Goal: Task Accomplishment & Management: Use online tool/utility

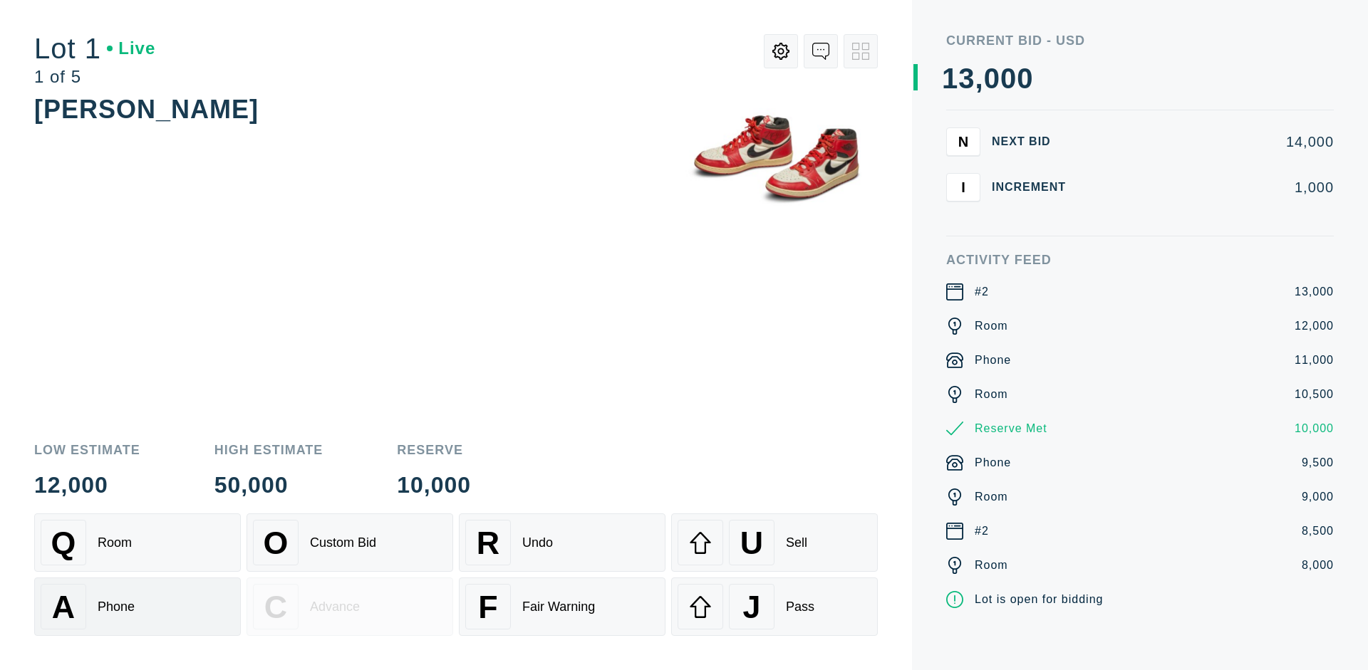
click at [138, 607] on div "A Phone" at bounding box center [138, 607] width 194 height 46
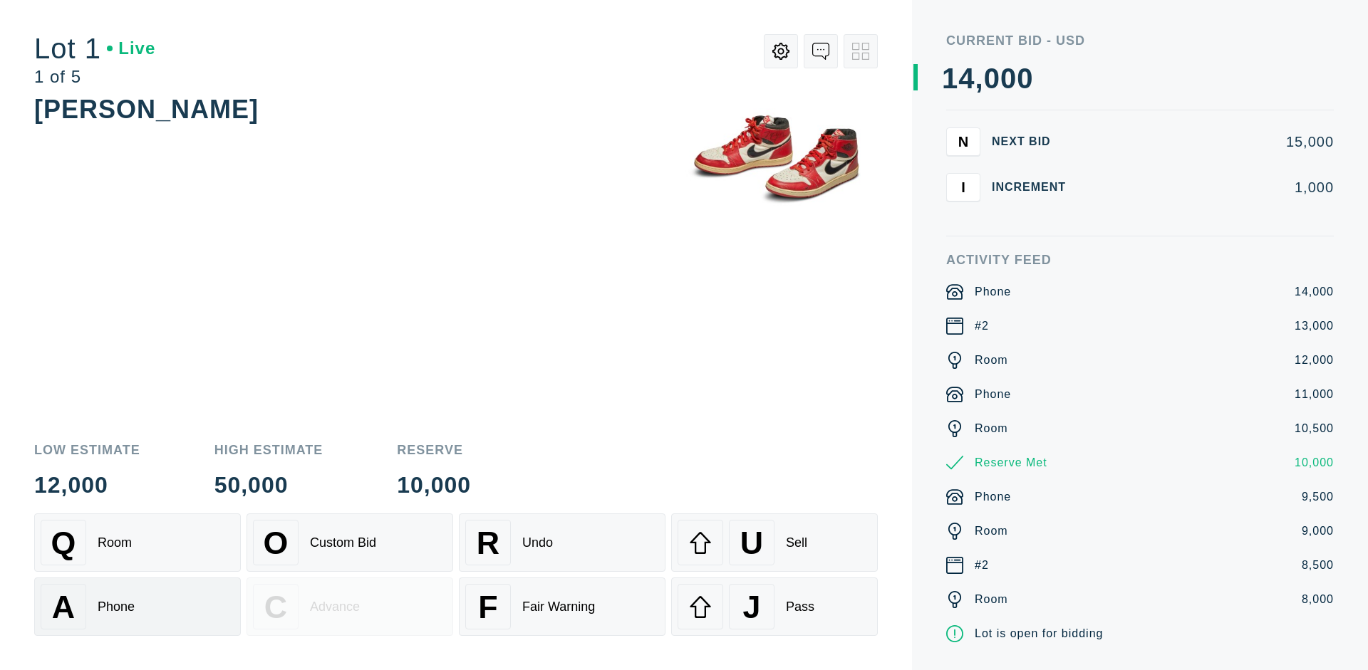
click at [138, 543] on div "Q Room" at bounding box center [138, 543] width 194 height 46
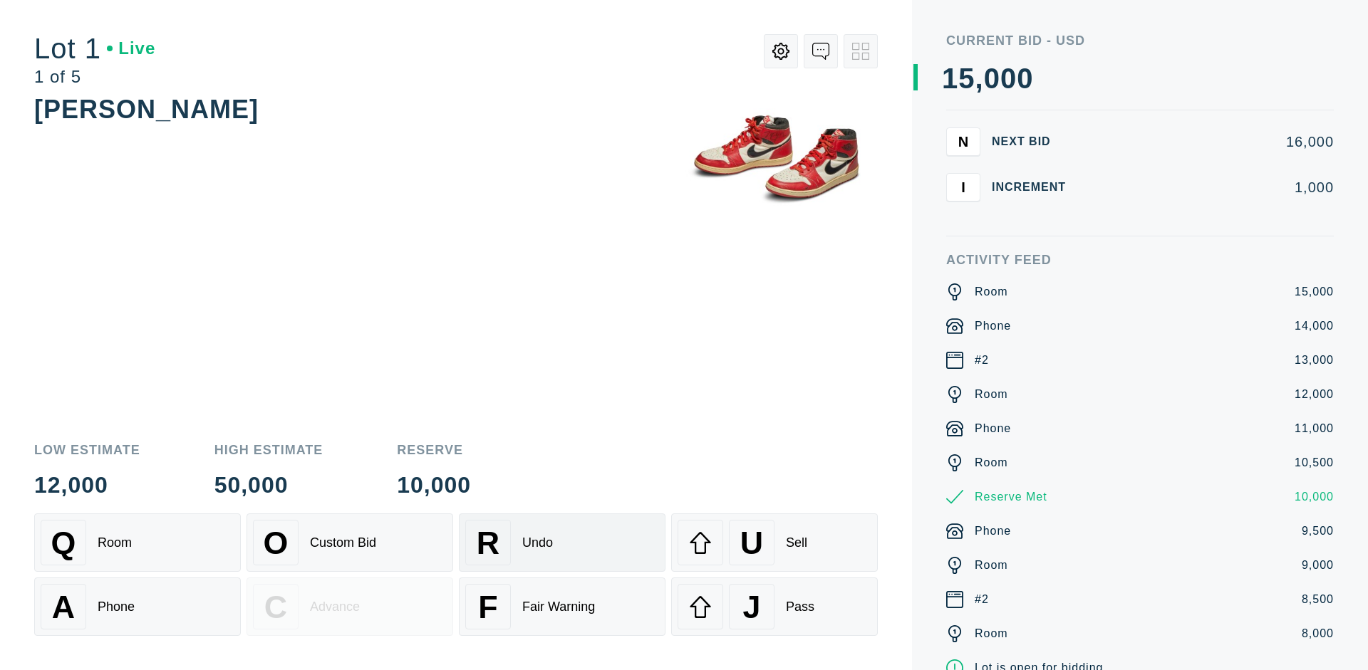
click at [562, 543] on div "R Undo" at bounding box center [562, 543] width 194 height 46
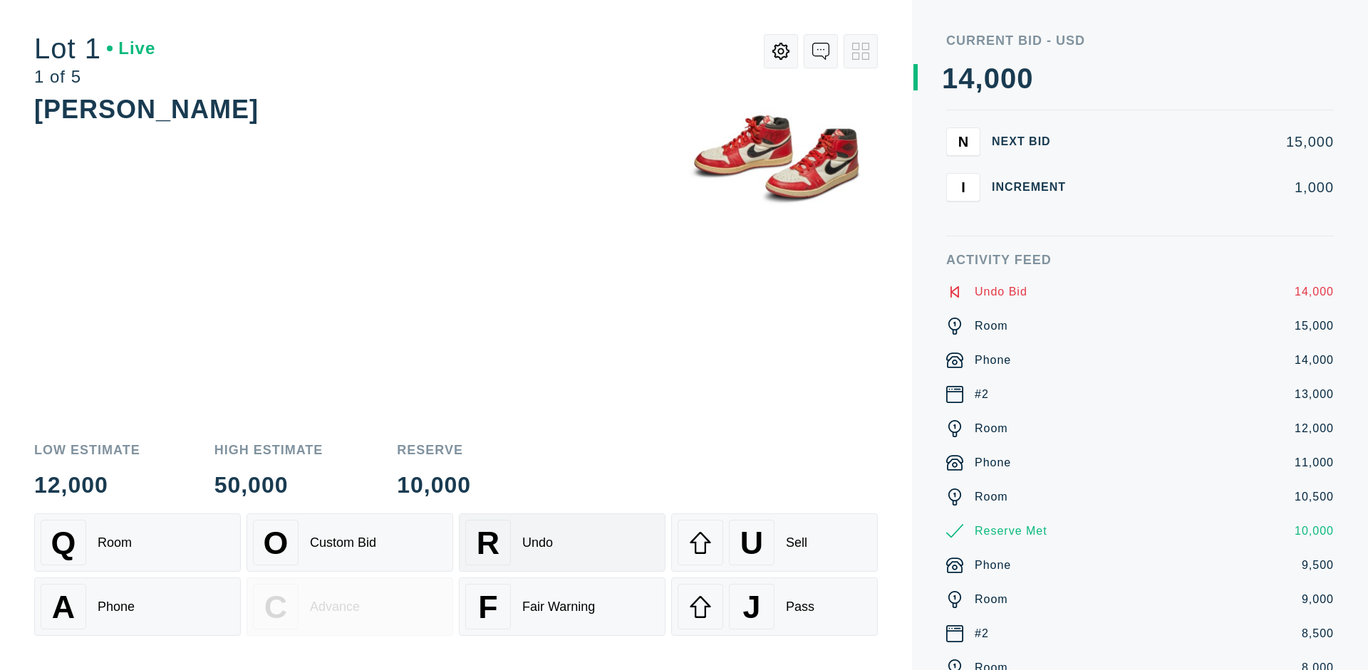
click at [138, 543] on div "Q Room" at bounding box center [138, 543] width 194 height 46
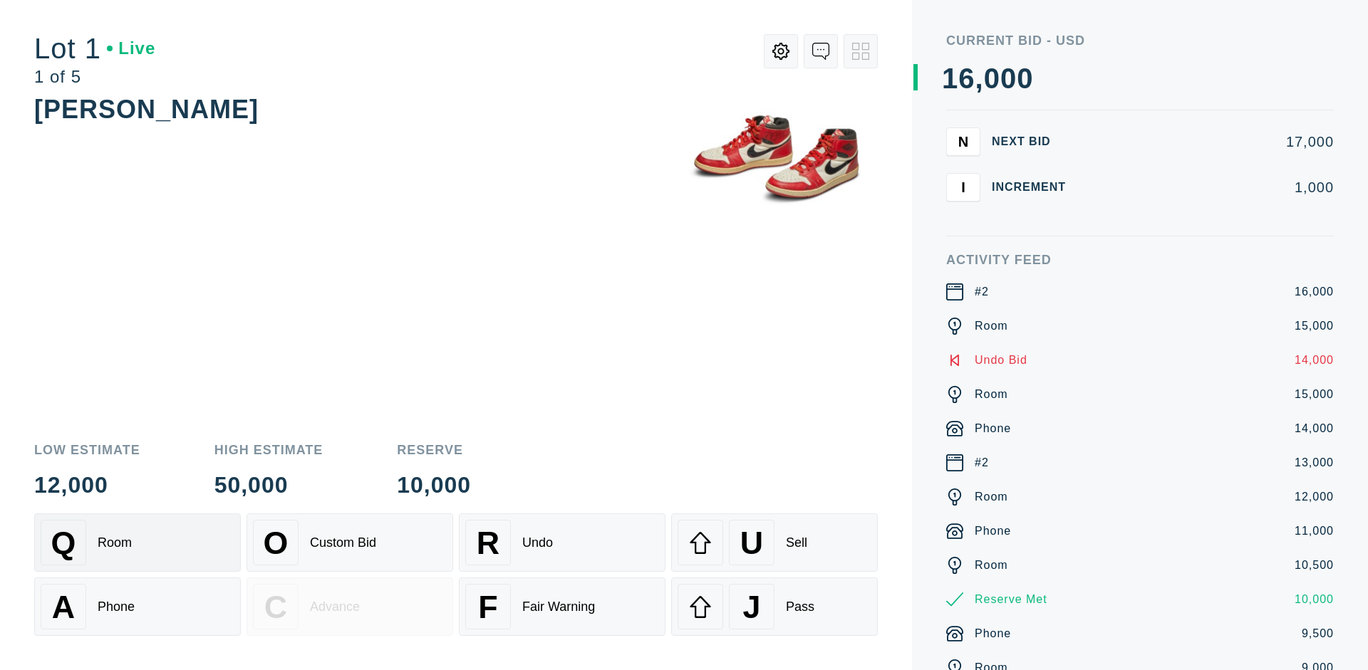
click at [138, 607] on div "A Phone" at bounding box center [138, 607] width 194 height 46
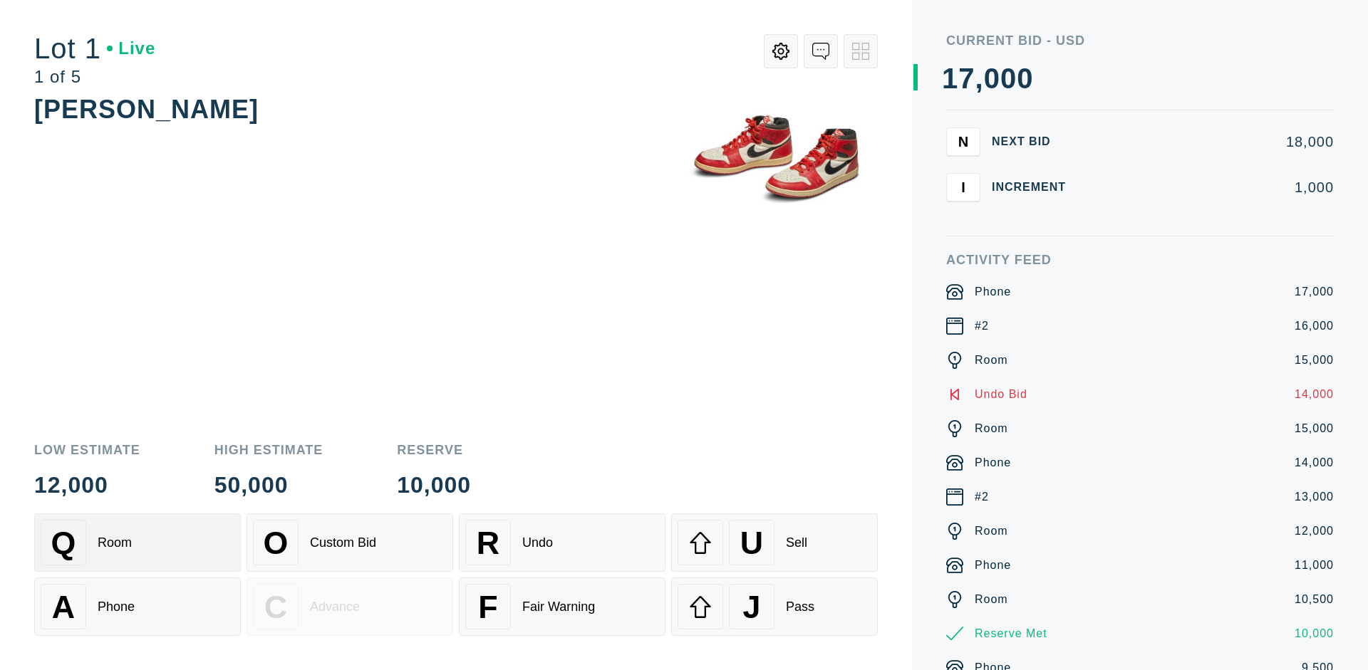
click at [138, 543] on div "Q Room" at bounding box center [138, 543] width 194 height 46
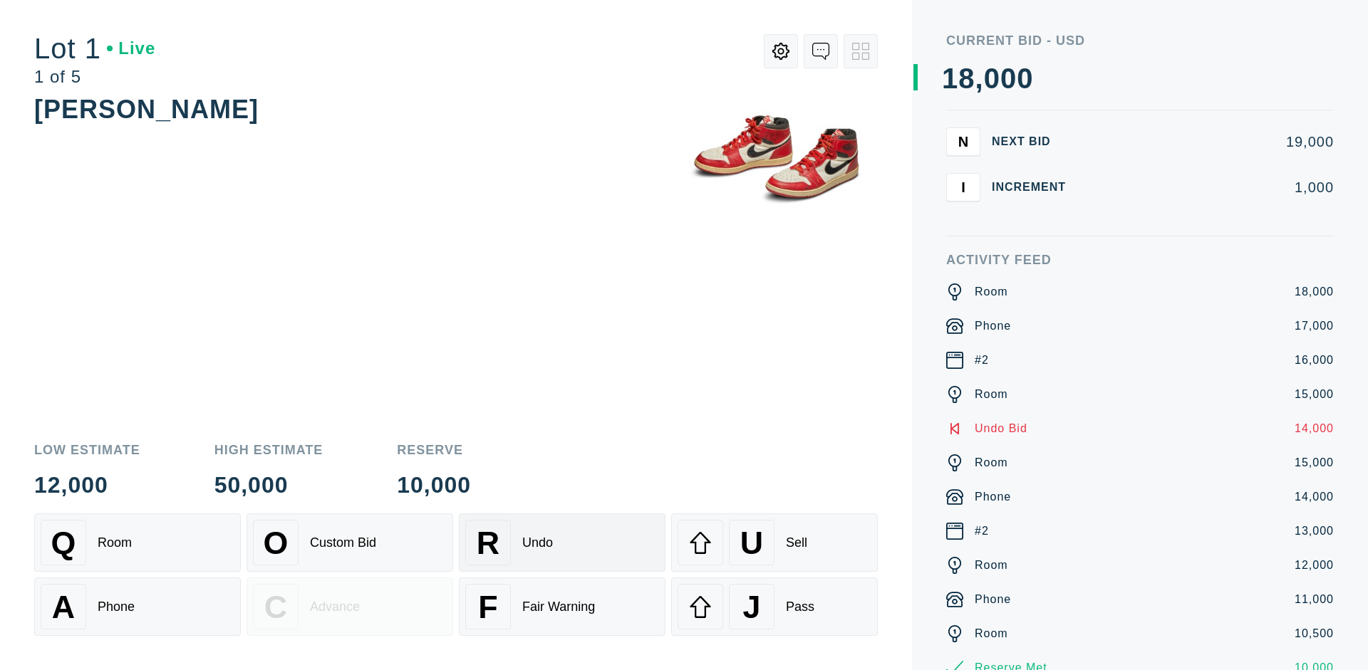
click at [562, 543] on div "R Undo" at bounding box center [562, 543] width 194 height 46
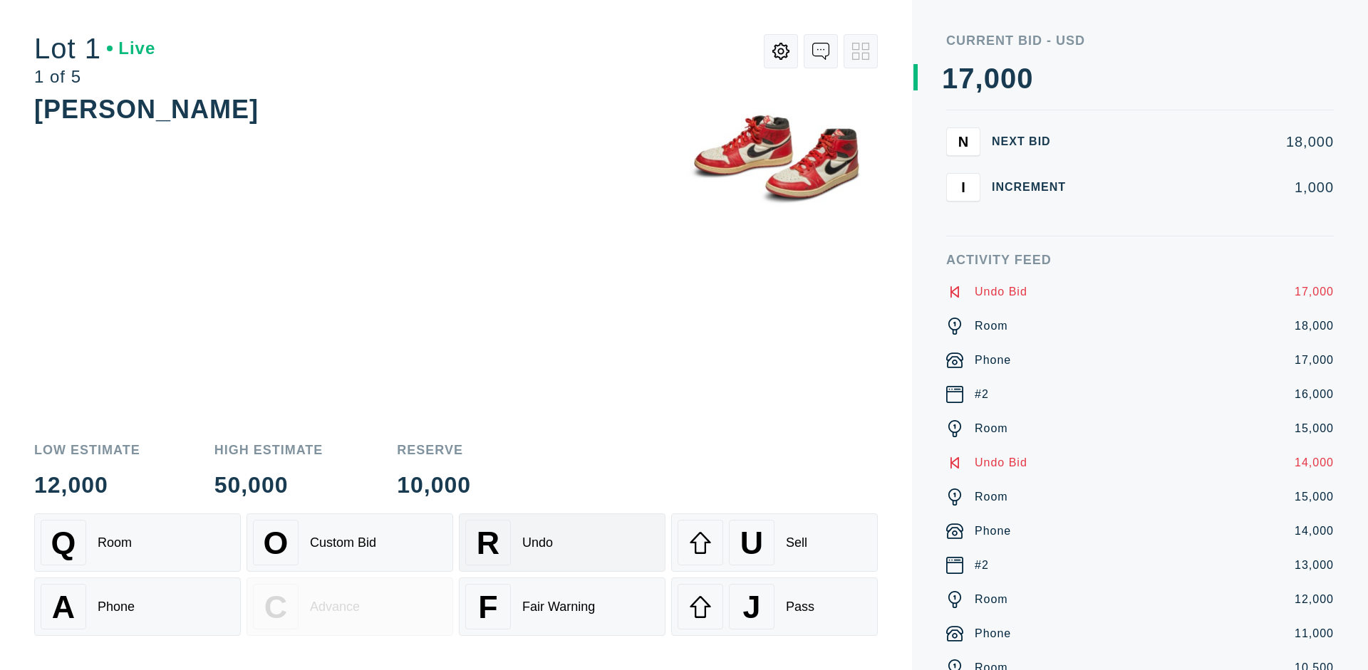
click at [774, 543] on div "U Sell" at bounding box center [775, 543] width 194 height 46
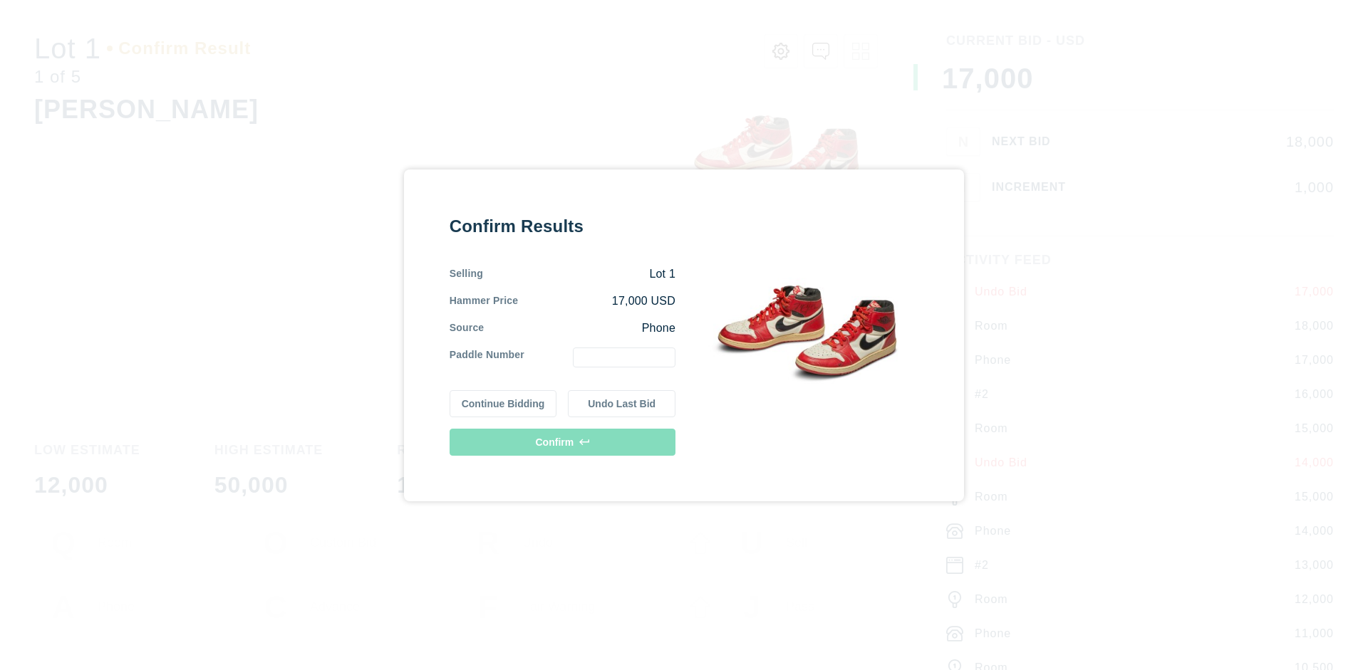
click at [504, 403] on button "Continue Bidding" at bounding box center [504, 403] width 108 height 27
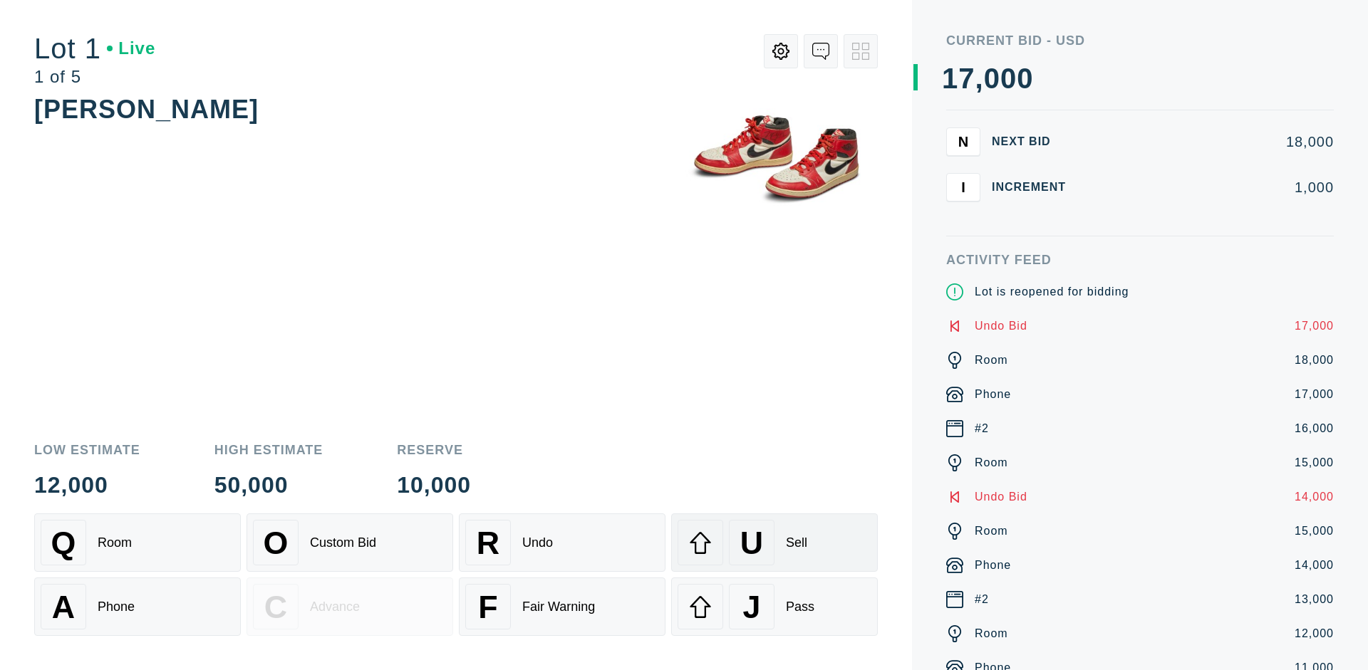
click at [774, 543] on div "U Sell" at bounding box center [775, 543] width 194 height 46
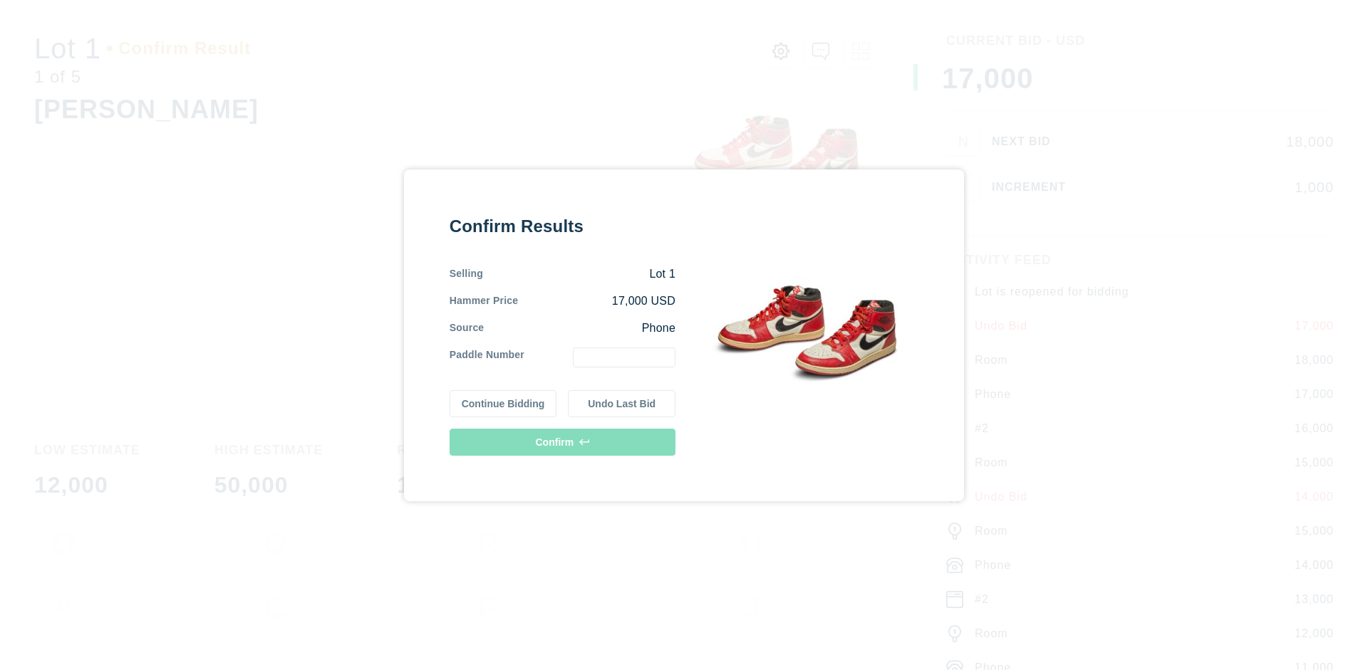
click at [622, 403] on button "Undo Last Bid" at bounding box center [622, 403] width 108 height 27
click at [504, 401] on button "Continue Bidding" at bounding box center [504, 403] width 108 height 27
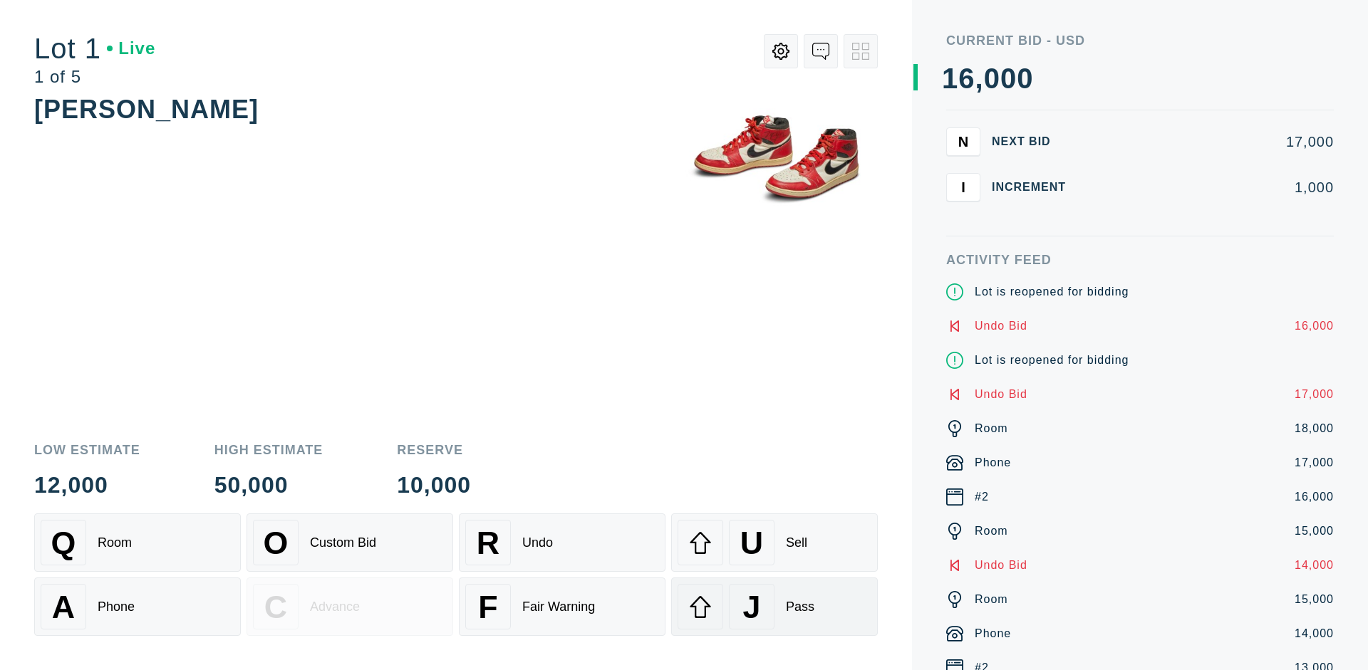
click at [774, 607] on div "J Pass" at bounding box center [775, 607] width 194 height 46
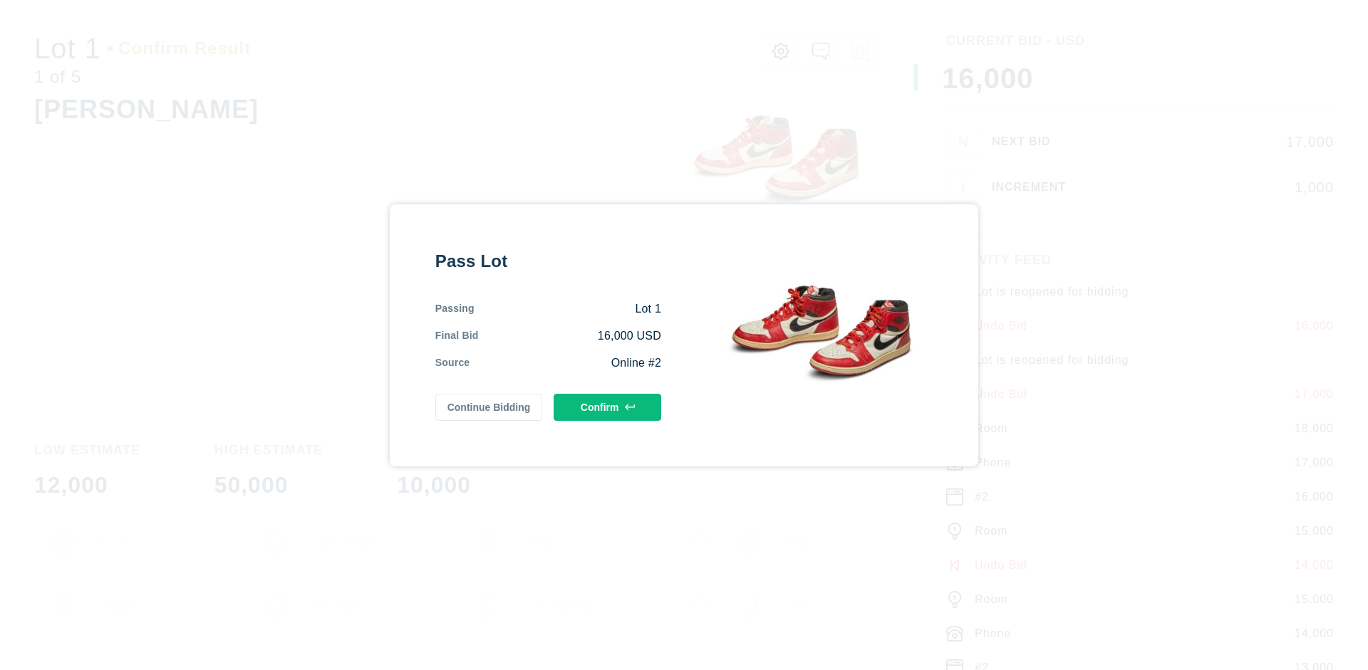
click at [608, 407] on button "Confirm" at bounding box center [608, 407] width 108 height 27
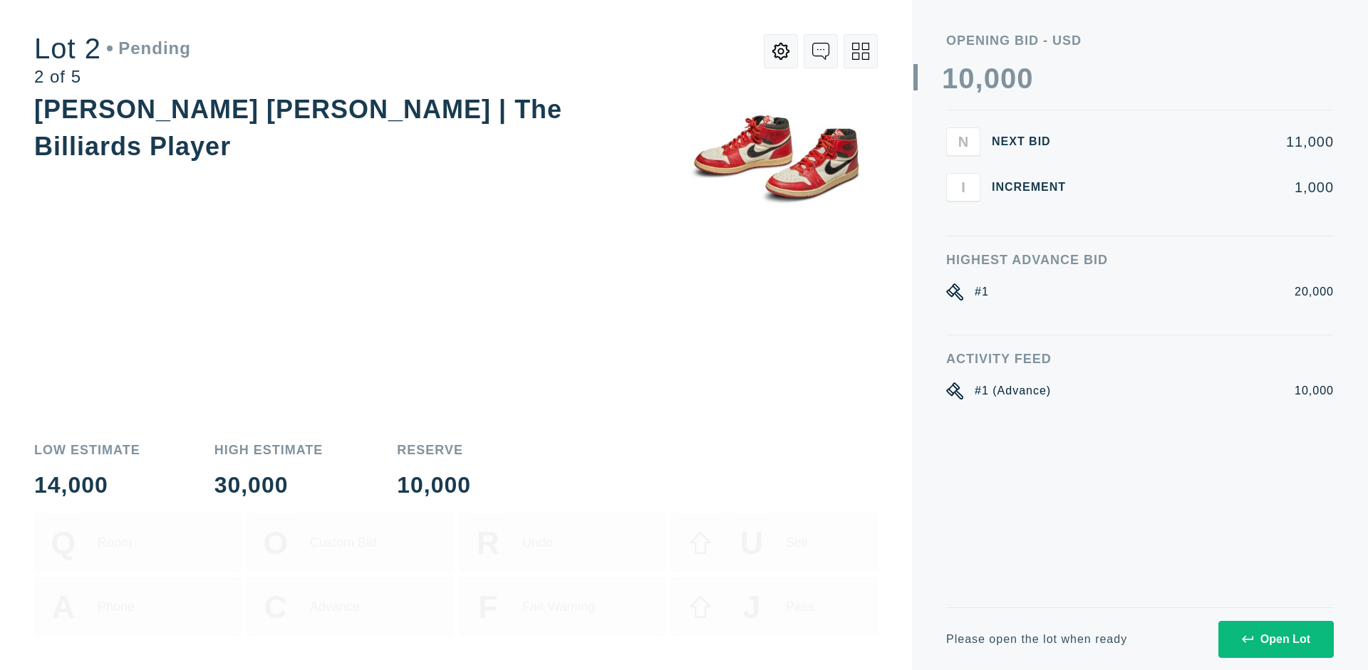
click at [1275, 639] on div "Open Lot" at bounding box center [1276, 639] width 68 height 13
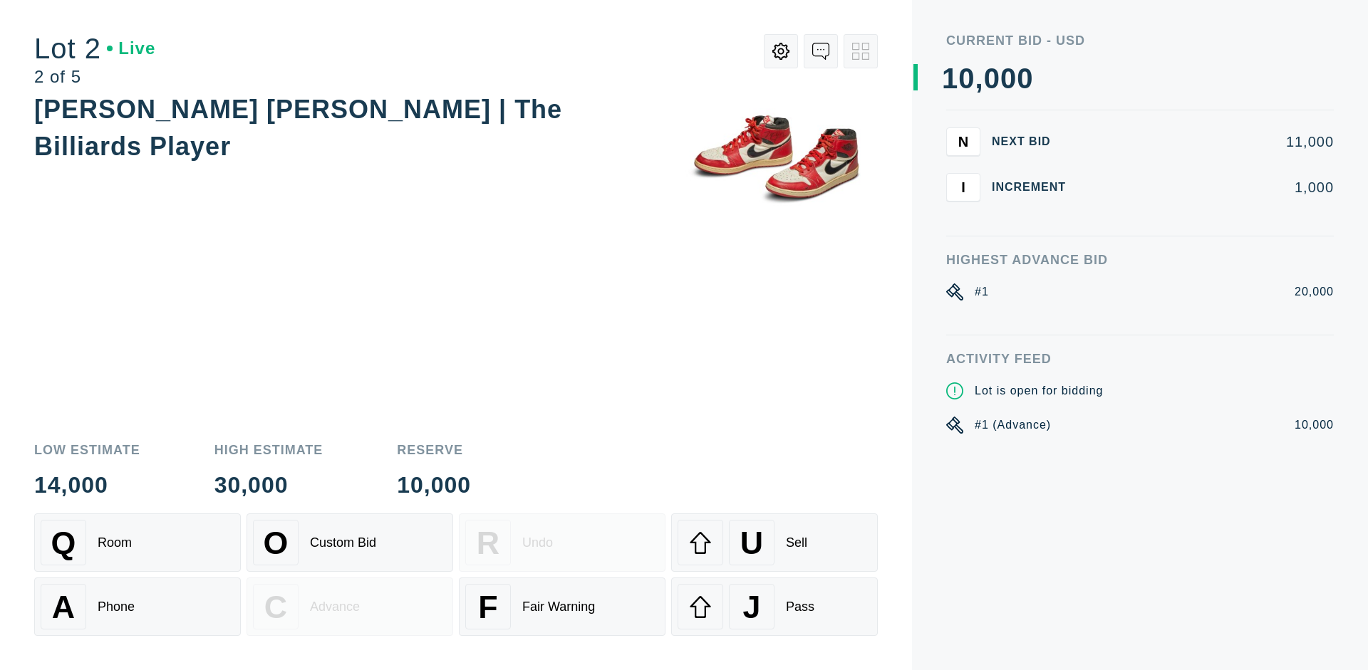
click at [138, 543] on div "Q Room" at bounding box center [138, 543] width 194 height 46
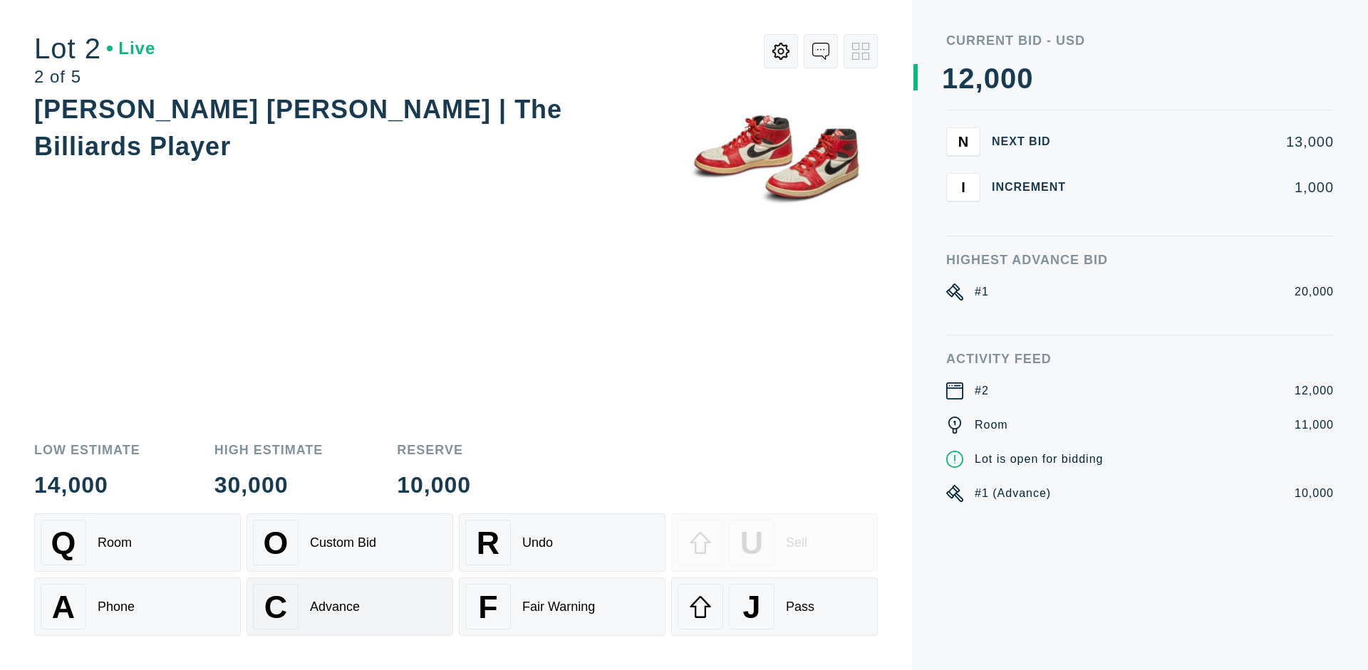
click at [350, 607] on div "Advance" at bounding box center [335, 607] width 50 height 15
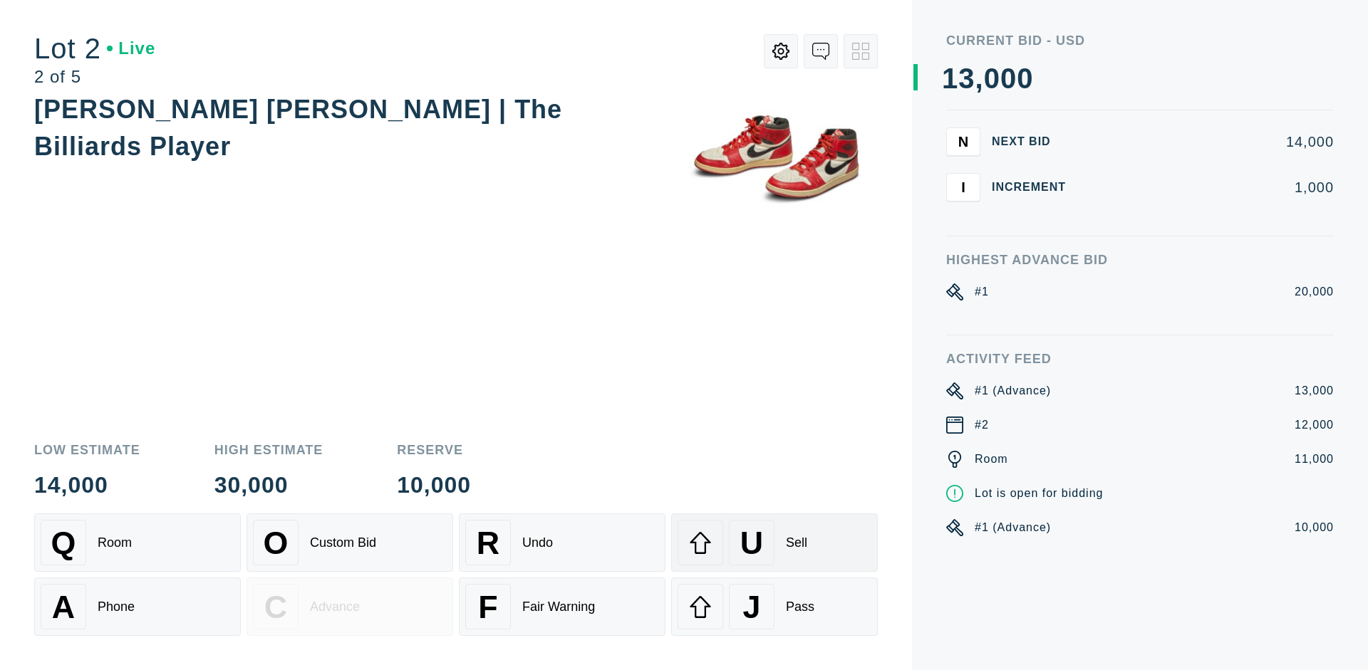
click at [774, 543] on div "U Sell" at bounding box center [775, 543] width 194 height 46
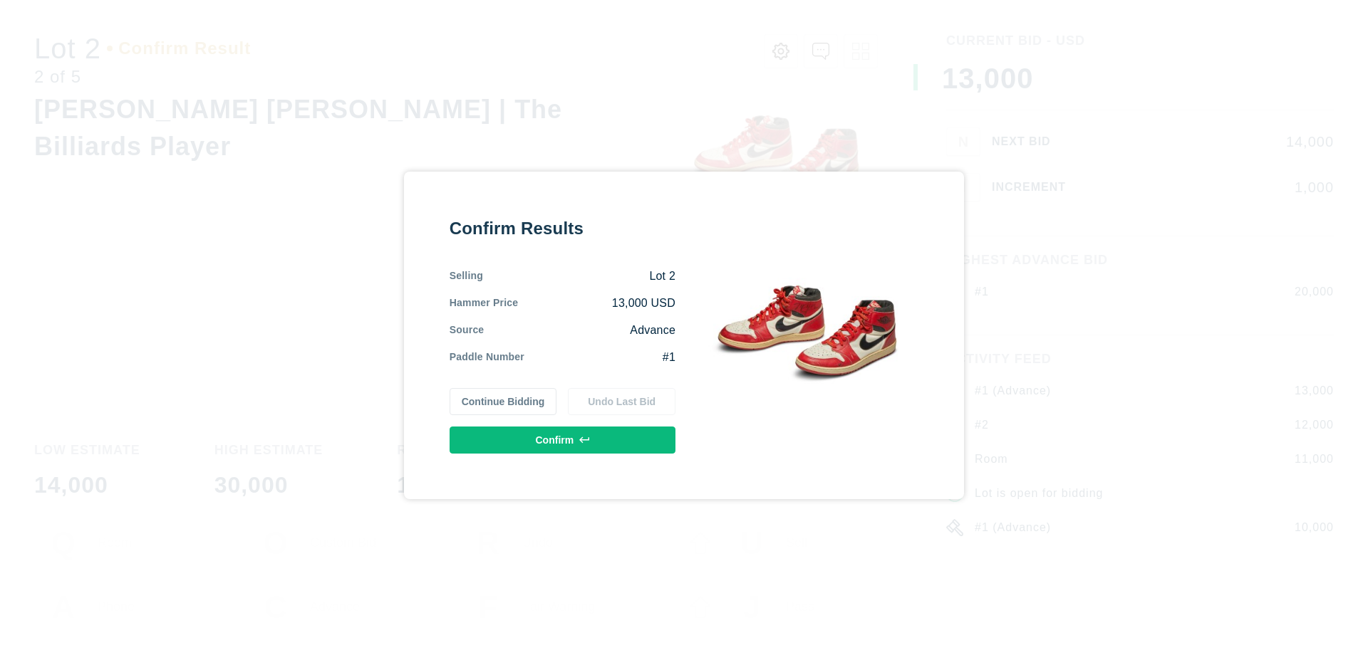
click at [563, 440] on button "Confirm" at bounding box center [563, 440] width 226 height 27
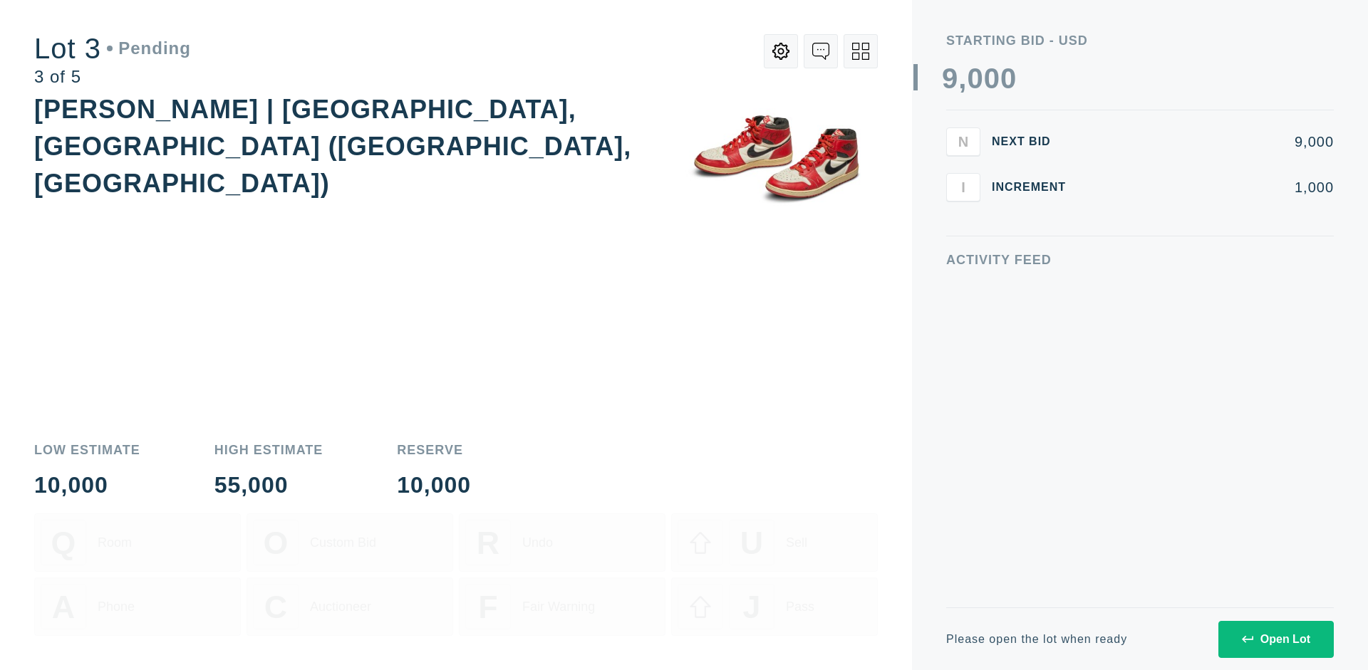
click at [1275, 639] on div "Open Lot" at bounding box center [1276, 639] width 68 height 13
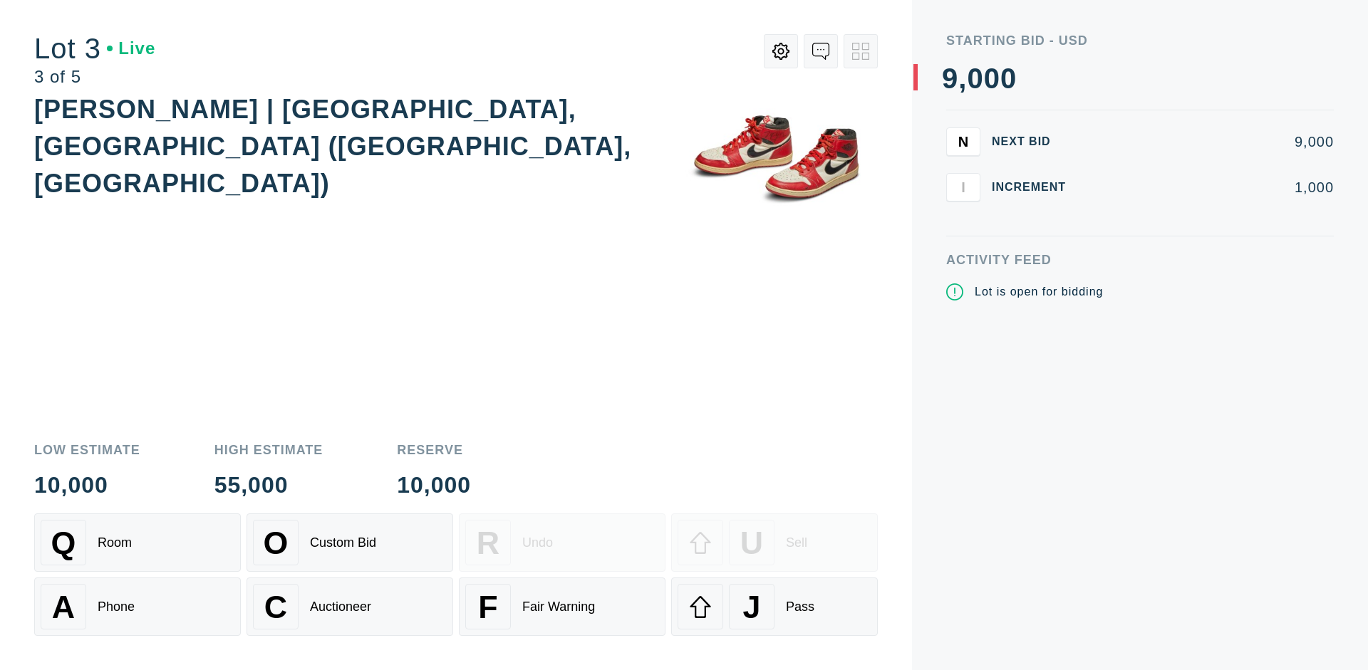
click at [774, 607] on div "J Pass" at bounding box center [775, 607] width 194 height 46
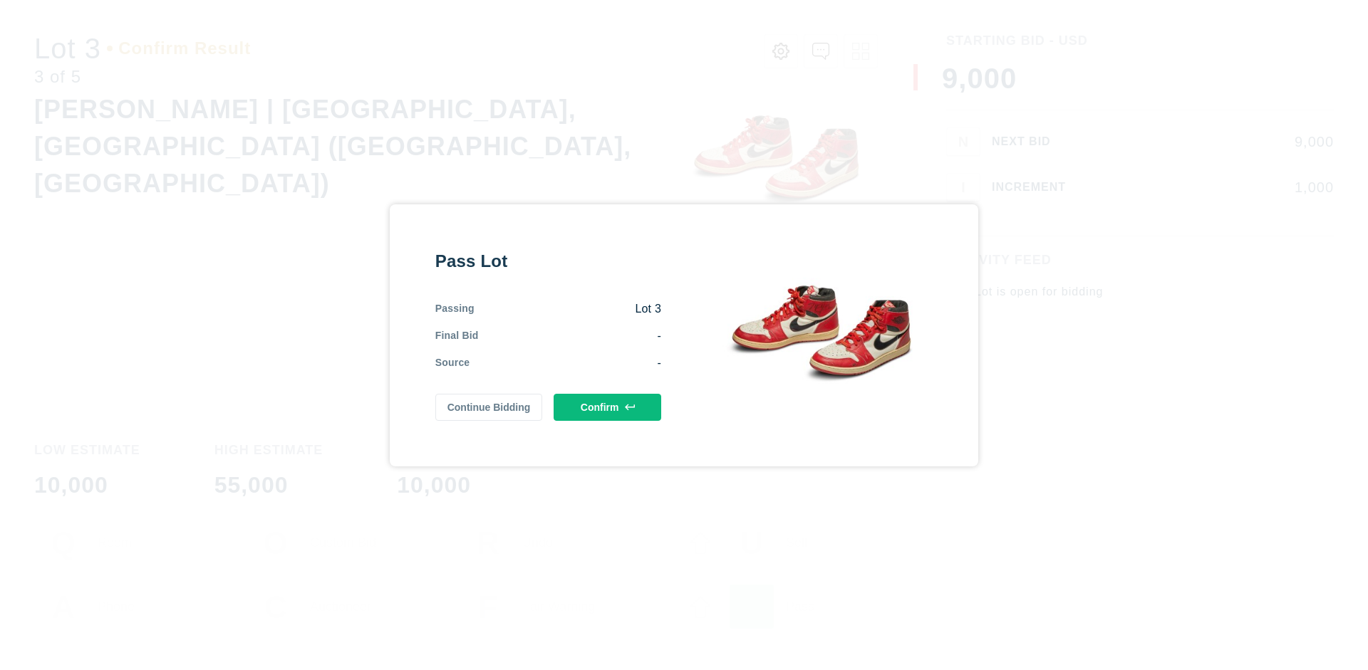
click at [608, 404] on button "Confirm" at bounding box center [608, 407] width 108 height 27
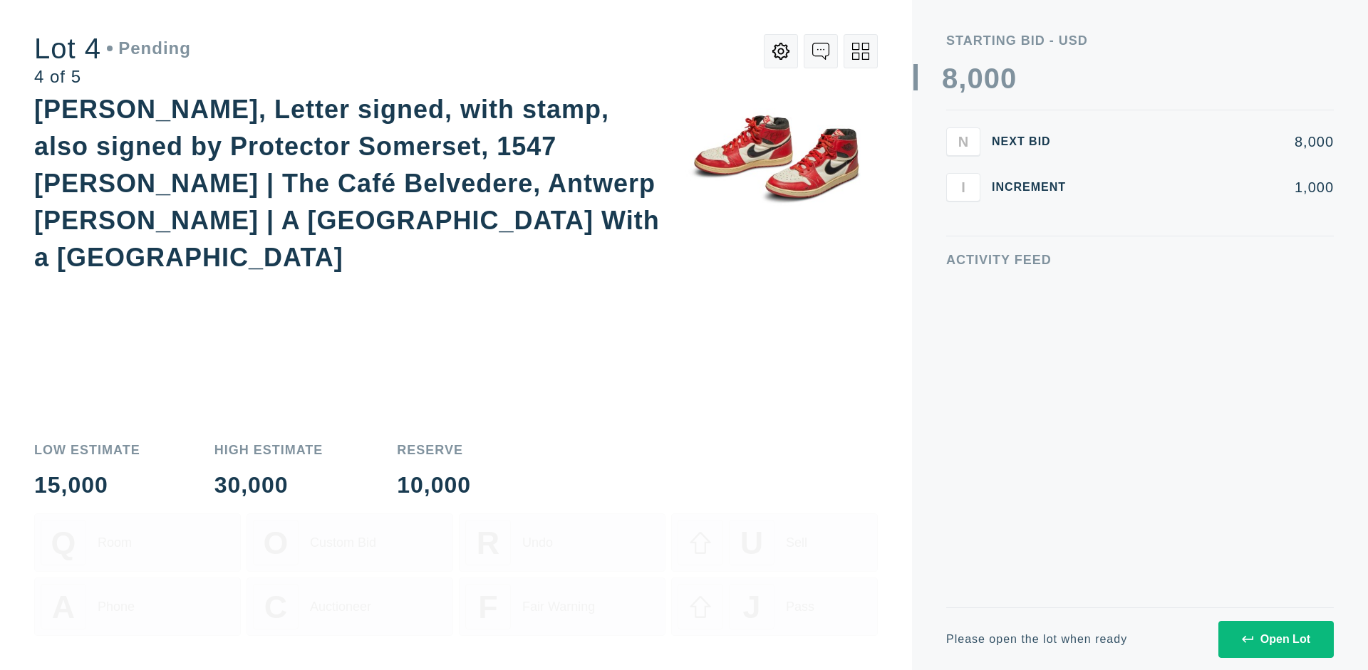
click at [1275, 639] on div "Open Lot" at bounding box center [1276, 639] width 68 height 13
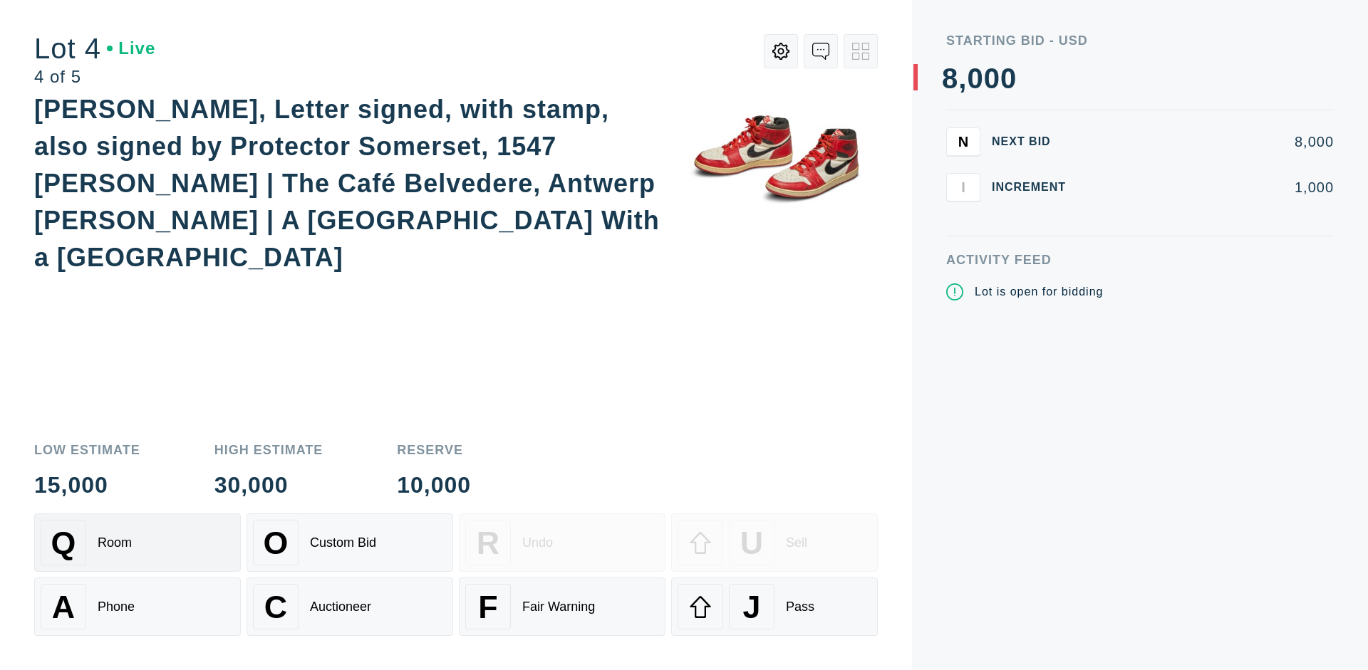
click at [138, 543] on div "Q Room" at bounding box center [138, 543] width 194 height 46
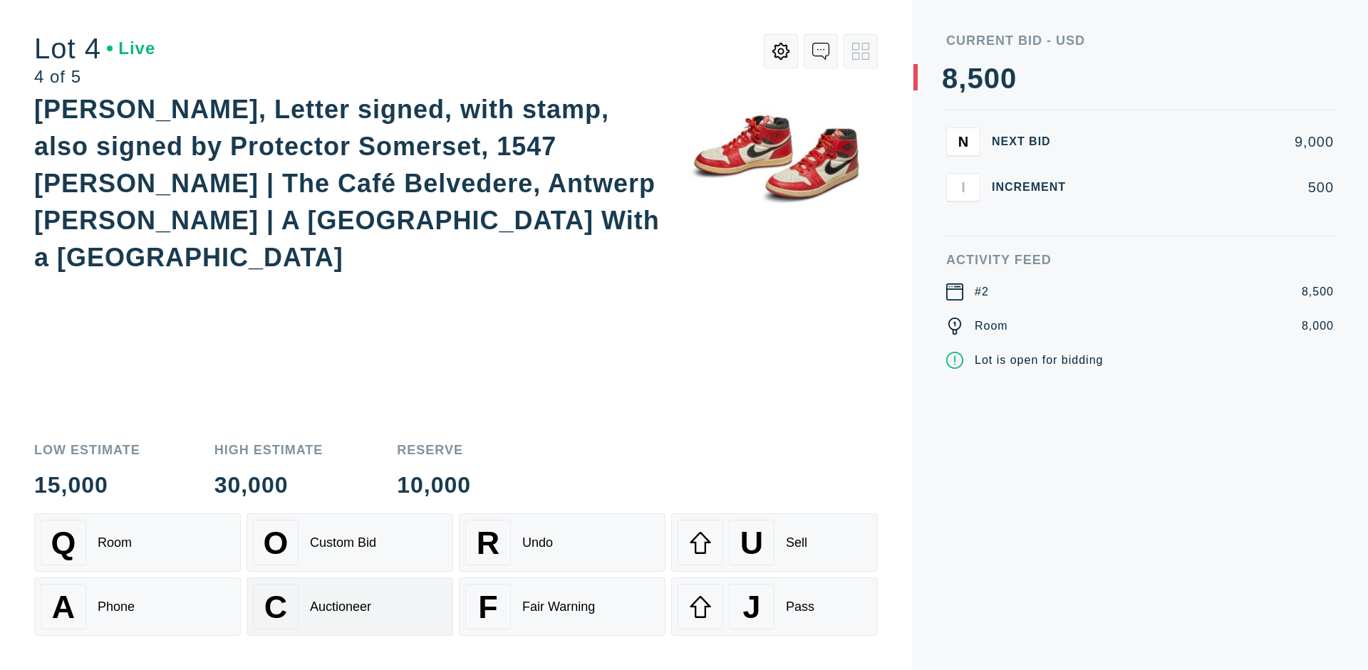
click at [350, 607] on div "Auctioneer" at bounding box center [340, 607] width 61 height 15
click at [774, 607] on div "J Pass" at bounding box center [775, 607] width 194 height 46
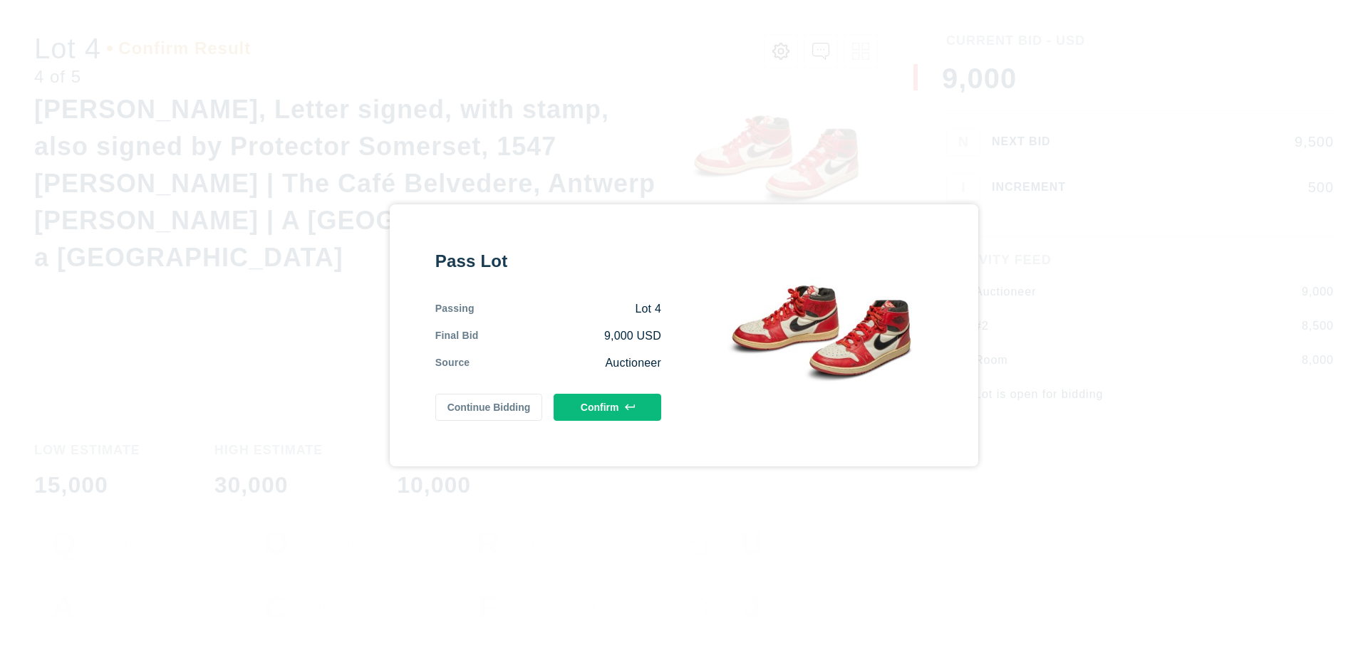
click at [608, 407] on button "Confirm" at bounding box center [608, 407] width 108 height 27
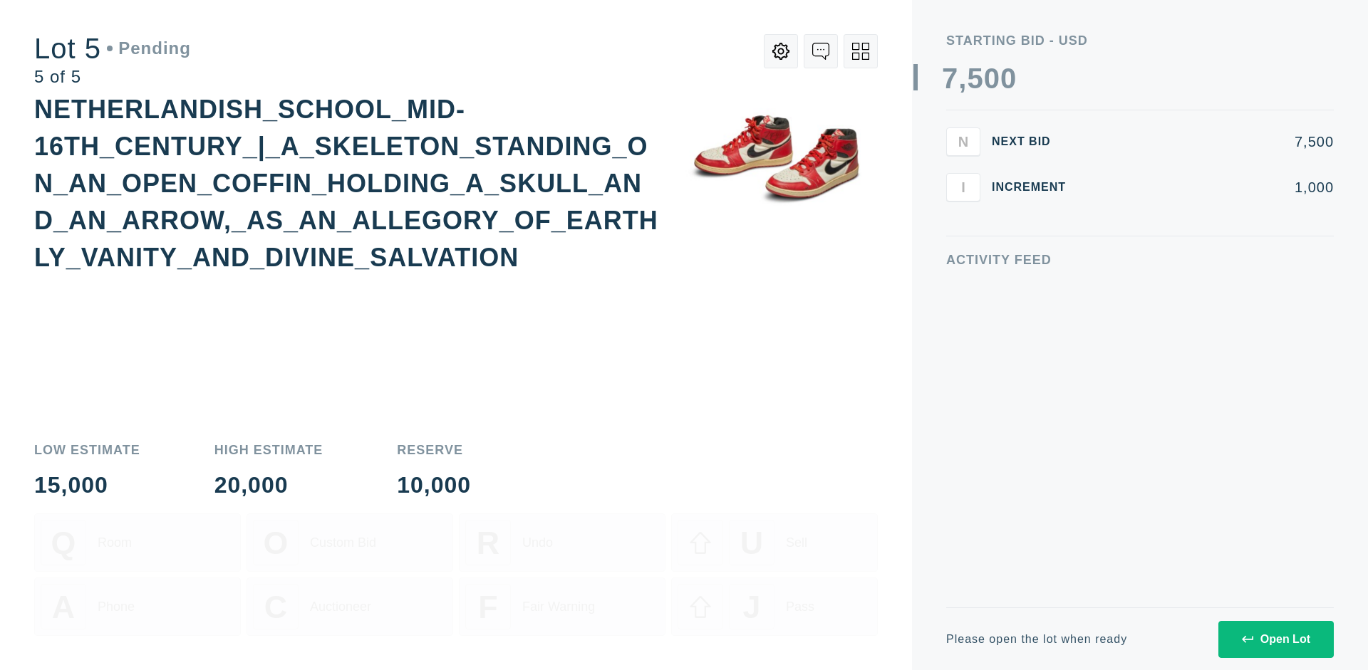
click at [1275, 639] on div "Open Lot" at bounding box center [1276, 639] width 68 height 13
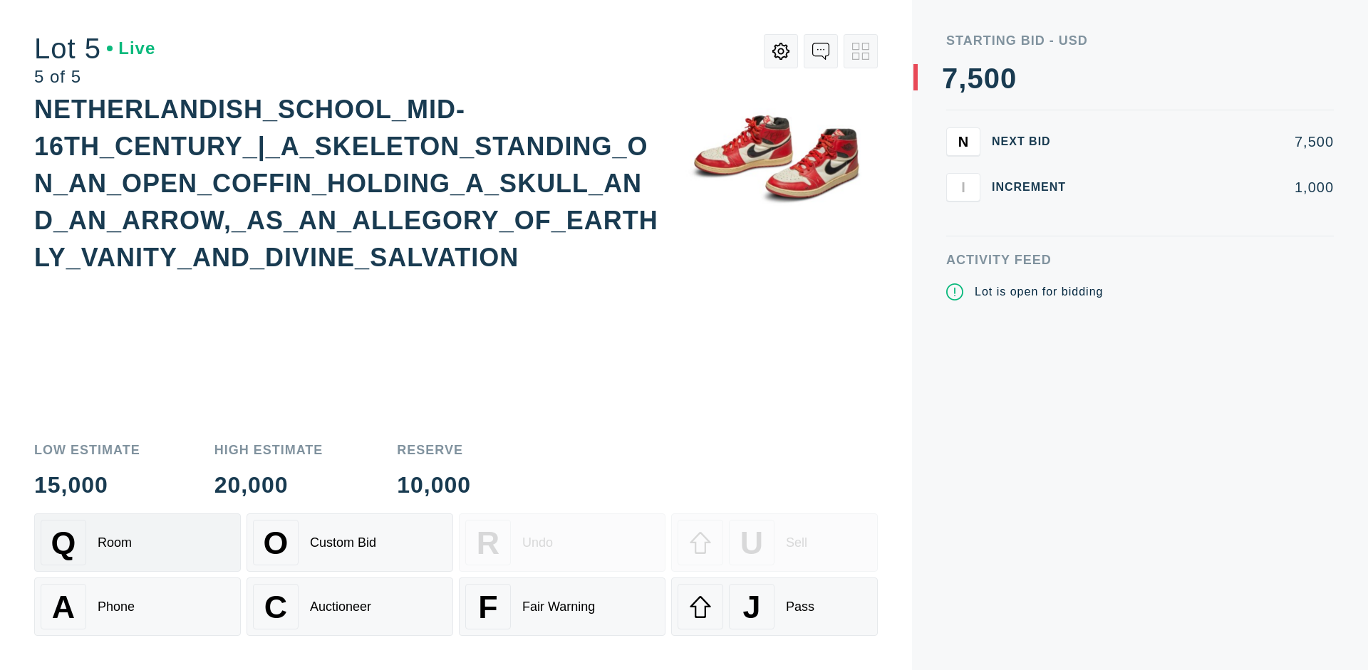
click at [138, 543] on div "Q Room" at bounding box center [138, 543] width 194 height 46
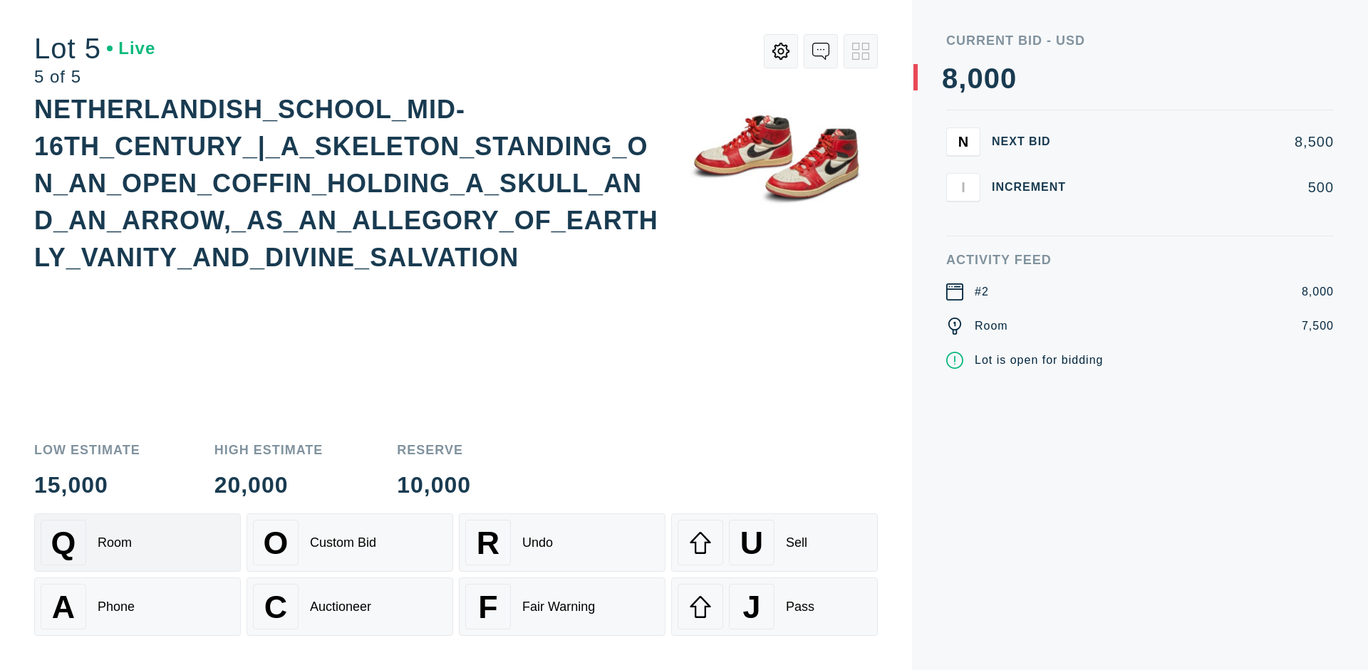
click at [138, 543] on div "Q Room" at bounding box center [138, 543] width 194 height 46
click at [774, 543] on div "U Sell" at bounding box center [775, 543] width 194 height 46
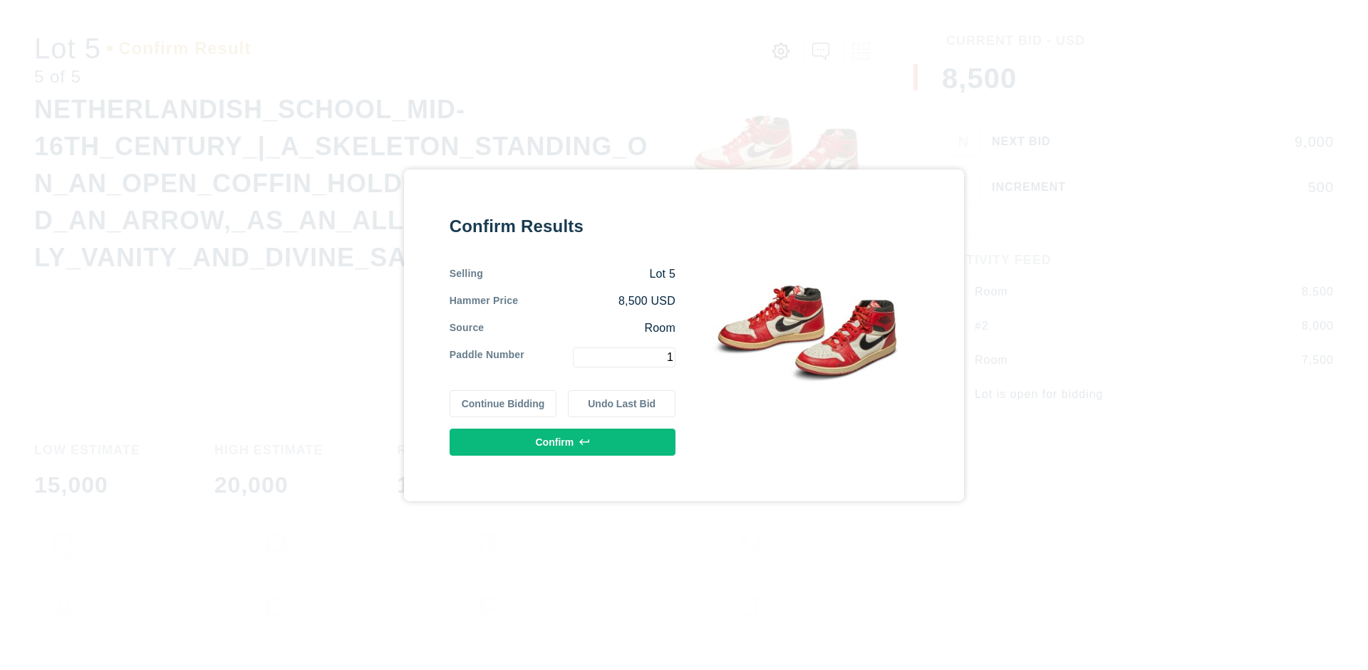
type input "1"
click at [563, 442] on button "Confirm" at bounding box center [563, 442] width 226 height 27
